Goal: Transaction & Acquisition: Purchase product/service

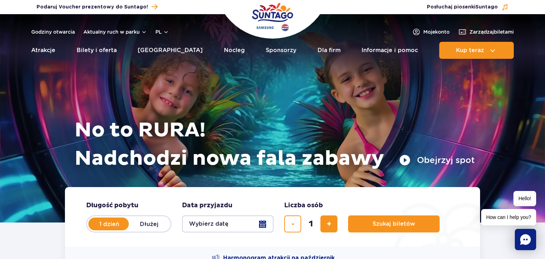
click at [528, 242] on icon "Chat" at bounding box center [525, 240] width 11 height 11
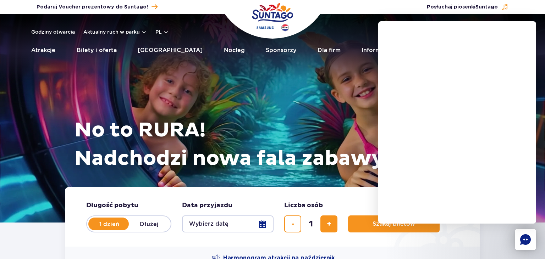
click at [527, 243] on icon "Chat" at bounding box center [525, 240] width 11 height 11
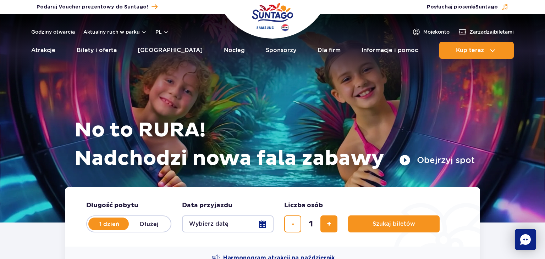
click at [528, 236] on icon "Chat" at bounding box center [525, 240] width 11 height 11
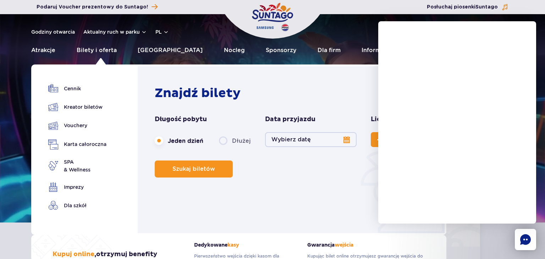
click at [288, 197] on div "Znajdź bilety Długość pobytu długość pobytu w nawigacji Jeden dzień Dłużej Data…" at bounding box center [293, 152] width 276 height 132
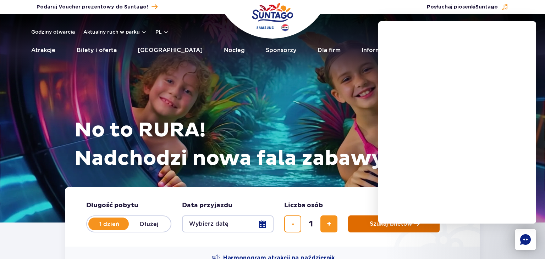
click at [373, 229] on button "Szukaj biletów" at bounding box center [394, 224] width 92 height 17
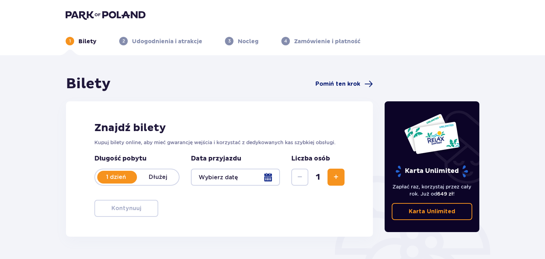
click at [341, 86] on span "Pomiń ten krok" at bounding box center [338, 84] width 45 height 8
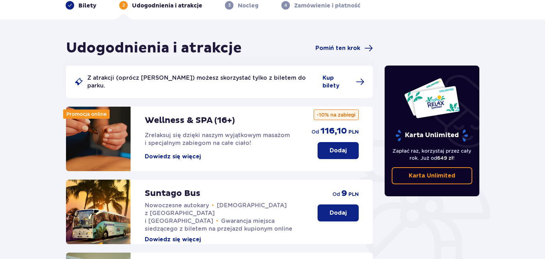
scroll to position [37, 0]
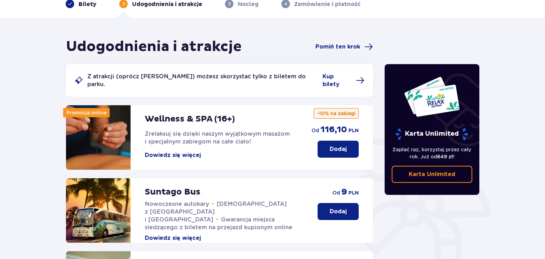
click at [348, 204] on button "Dodaj" at bounding box center [338, 211] width 41 height 17
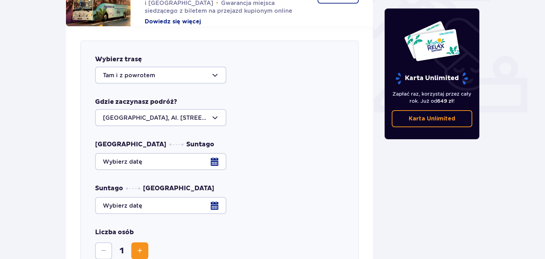
scroll to position [279, 0]
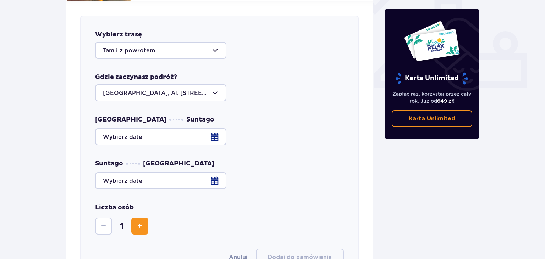
click at [220, 87] on div at bounding box center [160, 92] width 131 height 17
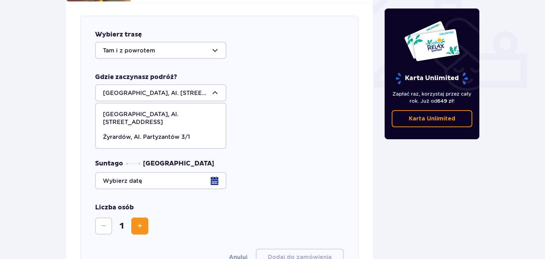
click at [142, 133] on p "Żyrardów, Al. Partyzantów 3/1" at bounding box center [146, 137] width 87 height 8
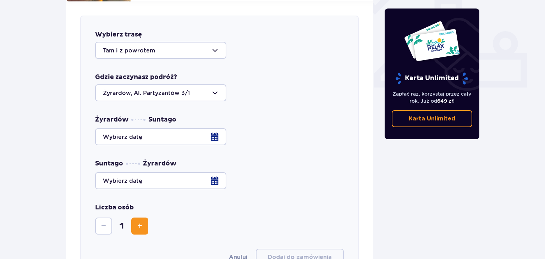
type input "Żyrardów, Al. Partyzantów 3/1"
click at [217, 135] on div at bounding box center [219, 136] width 249 height 17
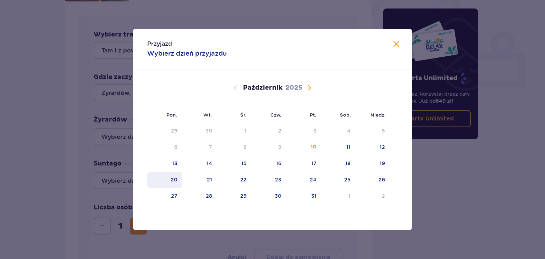
click at [175, 181] on div "20" at bounding box center [174, 179] width 7 height 7
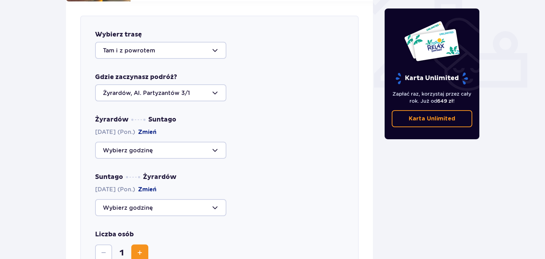
click at [219, 144] on div at bounding box center [160, 150] width 131 height 17
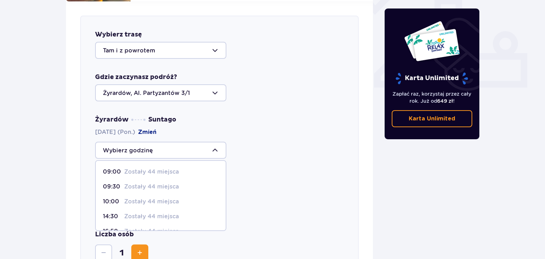
scroll to position [42, 0]
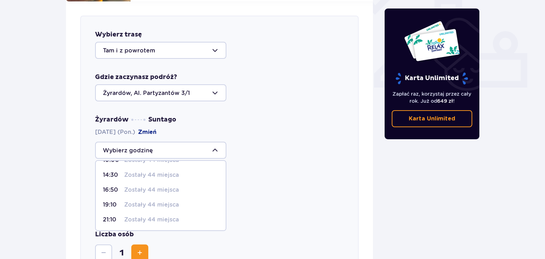
click at [154, 216] on p "Zostały 44 miejsca" at bounding box center [151, 220] width 55 height 8
type input "21:10"
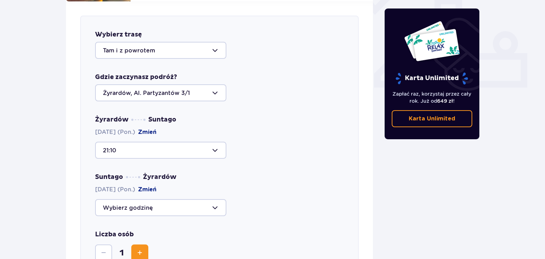
click at [142, 249] on span "Zwiększ" at bounding box center [140, 253] width 9 height 9
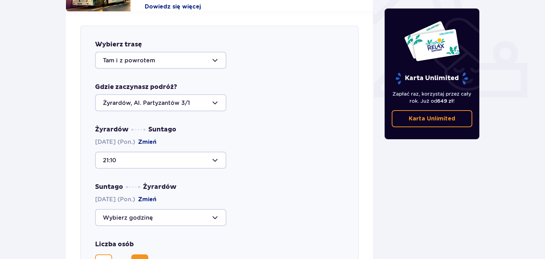
scroll to position [267, 0]
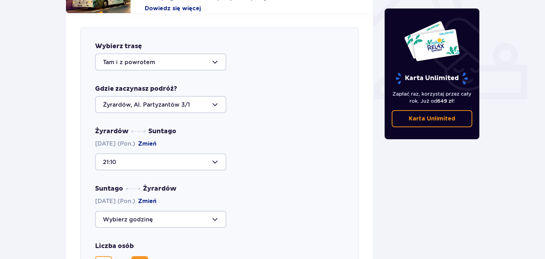
click at [213, 55] on div at bounding box center [160, 62] width 131 height 17
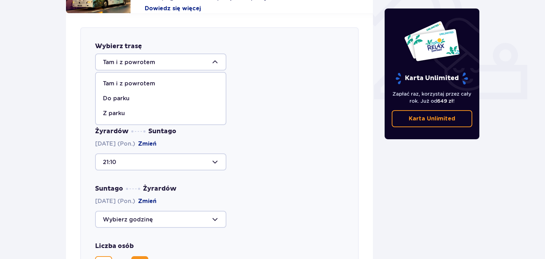
click at [125, 95] on p "Do parku" at bounding box center [116, 99] width 27 height 8
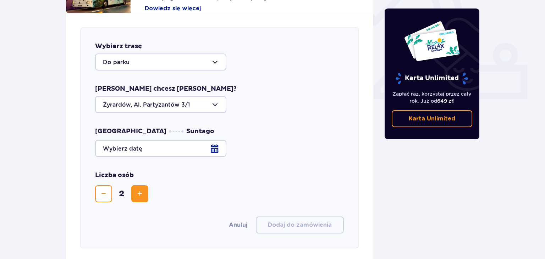
type input "[GEOGRAPHIC_DATA], Al. [STREET_ADDRESS]"
type input "Do parku"
click at [216, 99] on div at bounding box center [160, 104] width 131 height 17
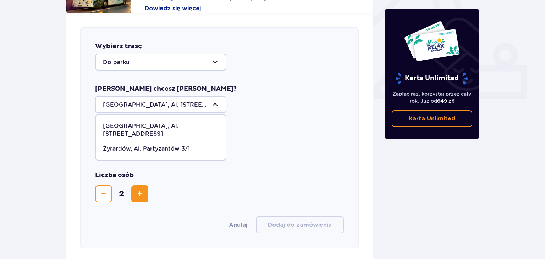
click at [147, 145] on p "Żyrardów, Al. Partyzantów 3/1" at bounding box center [146, 149] width 87 height 8
type input "Żyrardów, Al. Partyzantów 3/1"
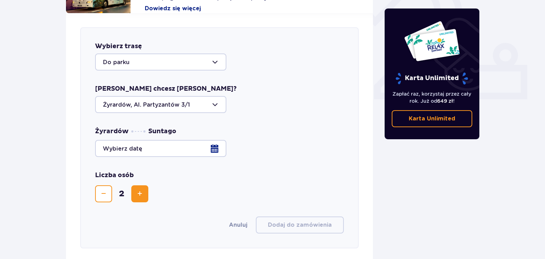
click at [219, 143] on div at bounding box center [219, 148] width 249 height 17
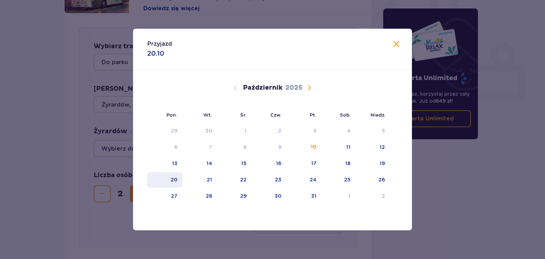
click at [173, 179] on div "20" at bounding box center [174, 179] width 7 height 7
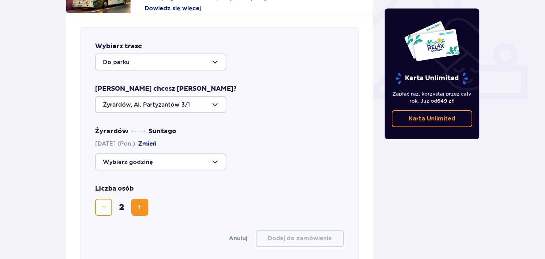
click at [212, 159] on div at bounding box center [160, 162] width 131 height 17
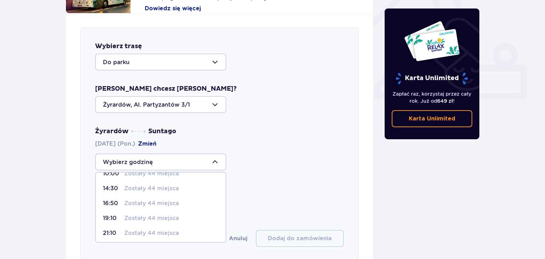
scroll to position [42, 0]
click at [134, 228] on p "Zostały 44 miejsca" at bounding box center [151, 232] width 55 height 8
type input "21:10"
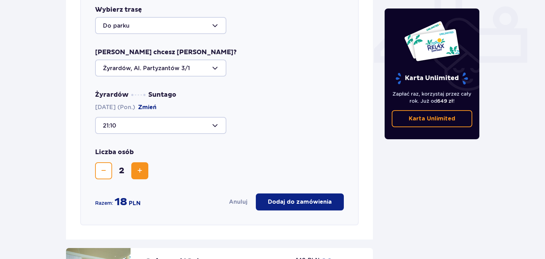
scroll to position [305, 0]
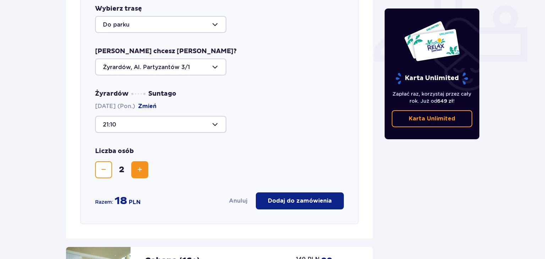
click at [323, 197] on p "Dodaj do zamówienia" at bounding box center [300, 201] width 64 height 8
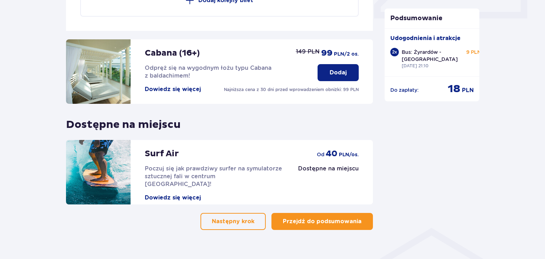
scroll to position [354, 0]
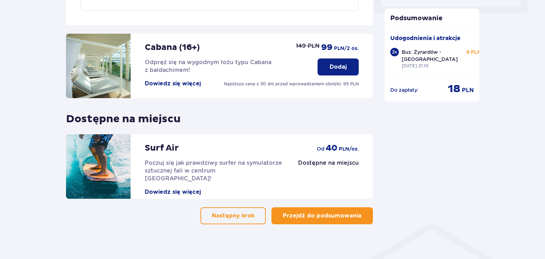
click at [334, 212] on p "Przejdź do podsumowania" at bounding box center [322, 216] width 79 height 8
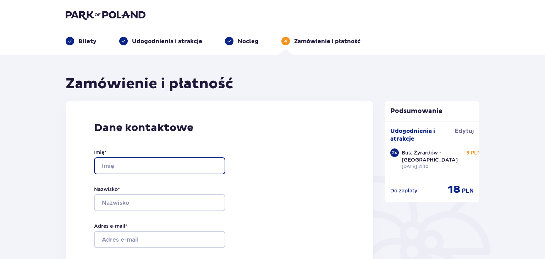
click at [162, 167] on input "Imię *" at bounding box center [159, 166] width 131 height 17
type input "Dorota"
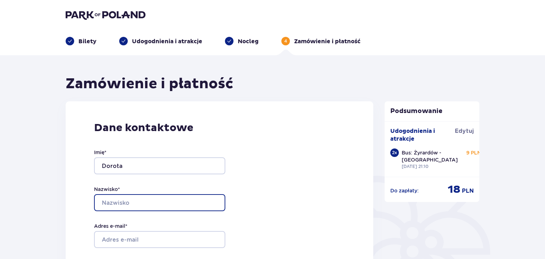
type input "Kłos"
type input "[PHONE_NUMBER]"
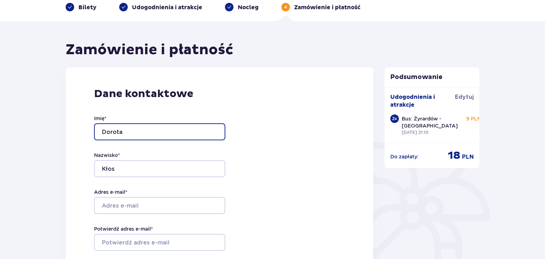
scroll to position [75, 0]
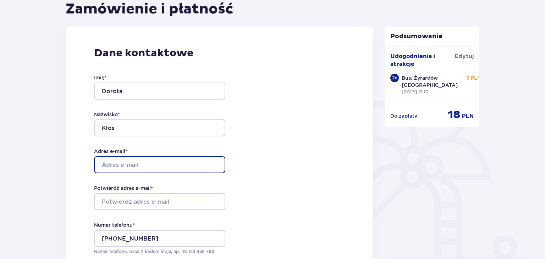
click at [154, 166] on input "Adres e-mail *" at bounding box center [159, 165] width 131 height 17
type input "[EMAIL_ADDRESS][DOMAIN_NAME]"
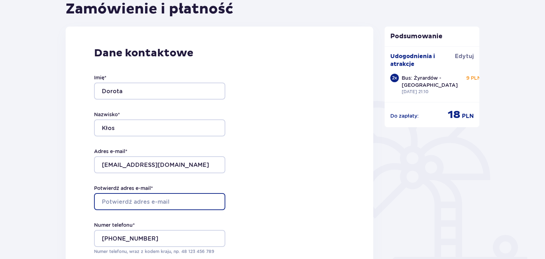
click at [159, 201] on input "Potwierdź adres e-mail *" at bounding box center [159, 201] width 131 height 17
click at [130, 202] on input "[EMAIL_ADDRESS]" at bounding box center [159, 201] width 131 height 17
click at [134, 201] on input "[EMAIL_ADDRESS][DOMAIN_NAME]" at bounding box center [159, 201] width 131 height 17
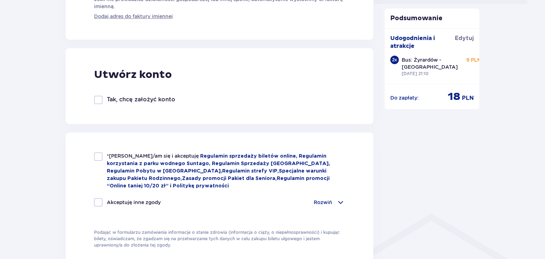
scroll to position [375, 0]
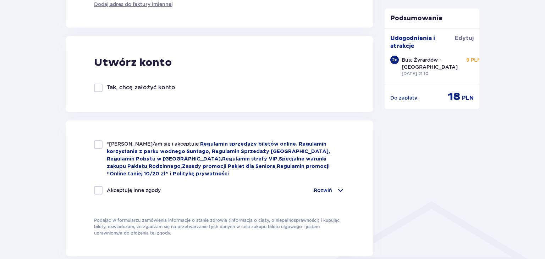
type input "[EMAIL_ADDRESS][DOMAIN_NAME]"
click at [96, 146] on div at bounding box center [98, 145] width 9 height 9
checkbox input "true"
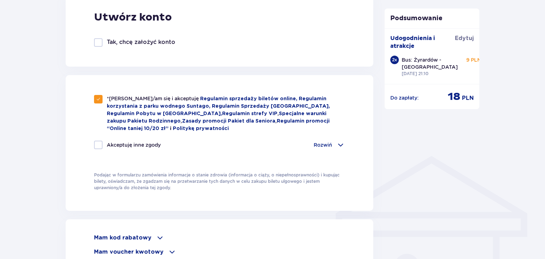
scroll to position [487, 0]
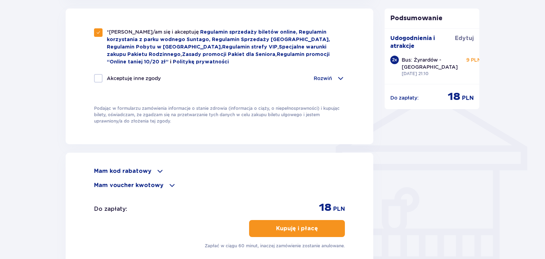
click at [301, 228] on p "Kupuję i płacę" at bounding box center [297, 229] width 42 height 8
